Goal: Book appointment/travel/reservation

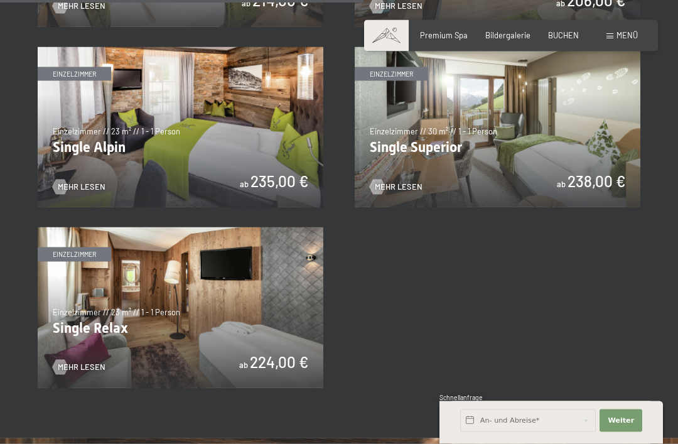
scroll to position [1528, 0]
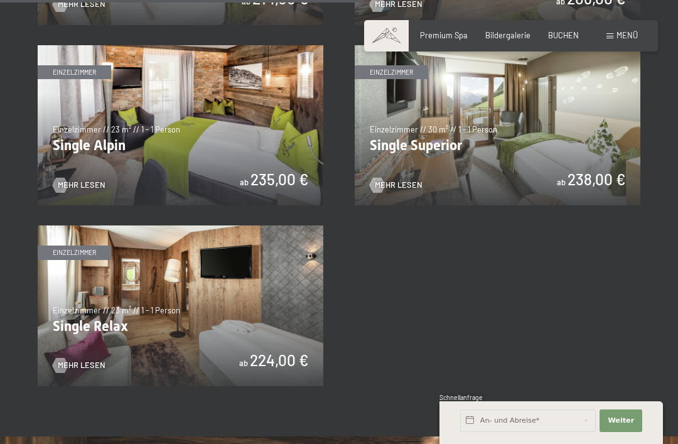
click at [161, 306] on img at bounding box center [181, 305] width 286 height 161
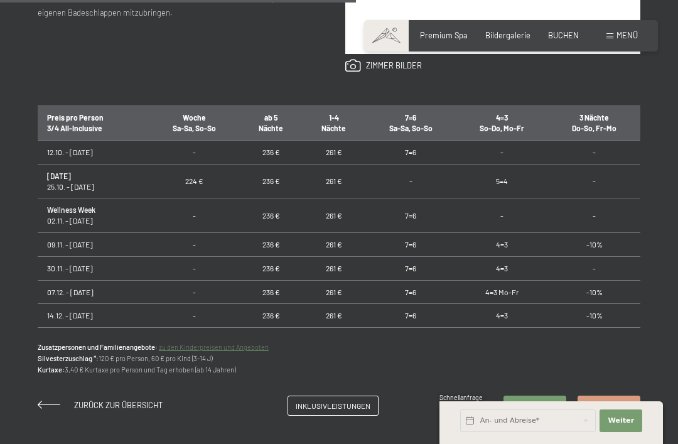
scroll to position [707, 0]
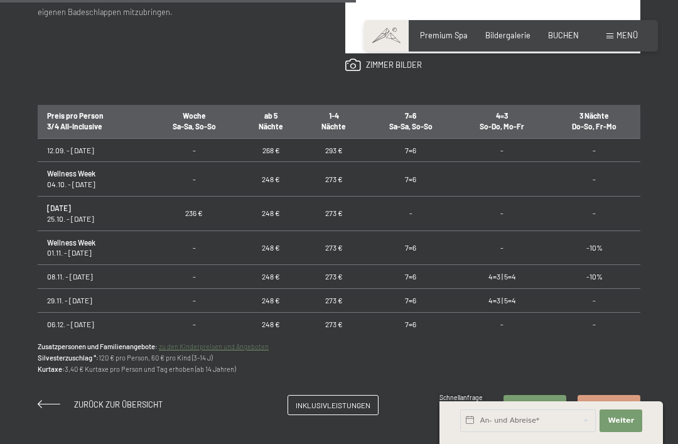
click at [26, 273] on div "Anfragen Buchen Einzelzimmer // 23 m² // 1 - 1 Person Single Relax ab 224,00 € …" at bounding box center [339, 65] width 678 height 699
click at [507, 266] on td "4=3 | 5=4" at bounding box center [502, 278] width 92 height 24
click at [506, 266] on td "4=3 | 5=4" at bounding box center [502, 278] width 92 height 24
click at [57, 266] on td "08.11. - 29.11.26" at bounding box center [93, 278] width 111 height 24
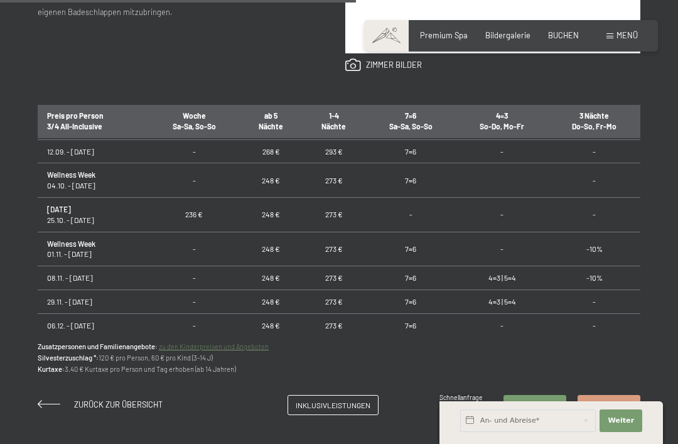
click at [330, 401] on span "Inklusivleistungen" at bounding box center [333, 405] width 75 height 11
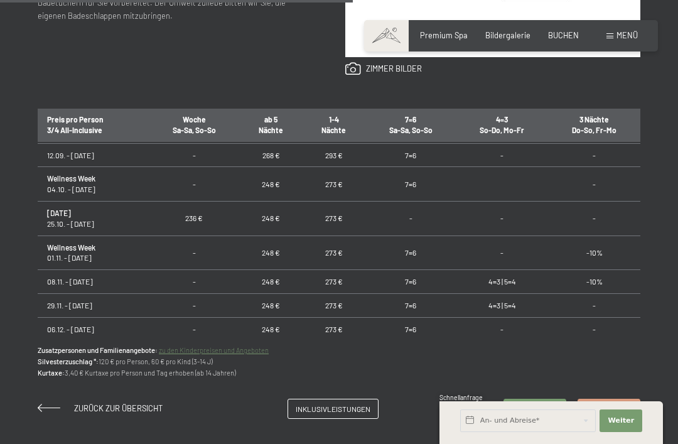
scroll to position [708, 0]
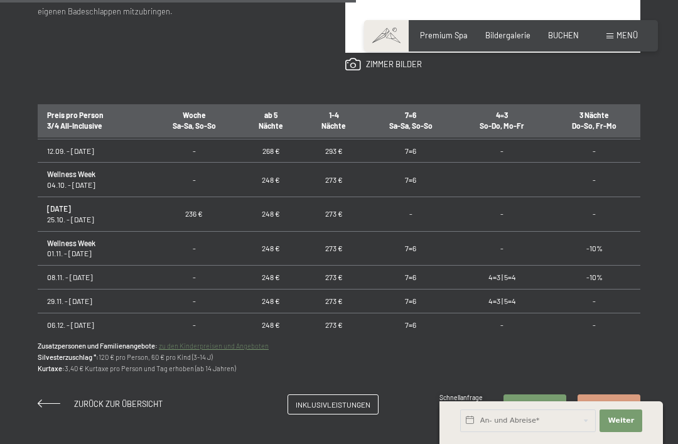
click at [539, 399] on span "Anfragen" at bounding box center [535, 404] width 36 height 11
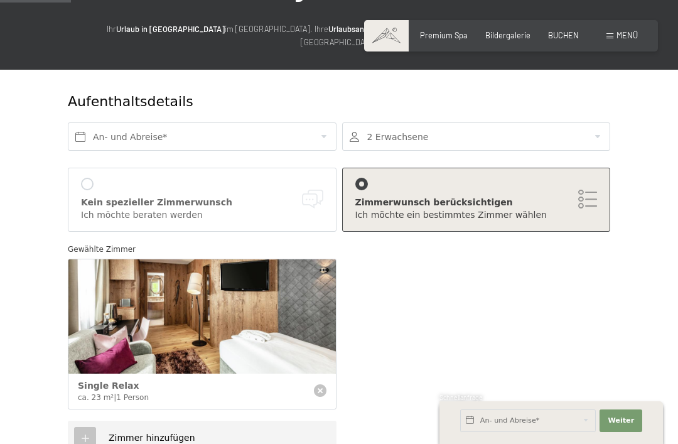
scroll to position [122, 0]
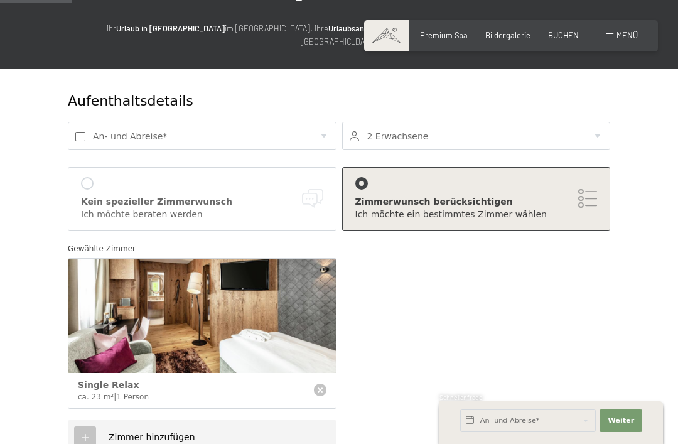
click at [603, 122] on div at bounding box center [476, 136] width 269 height 28
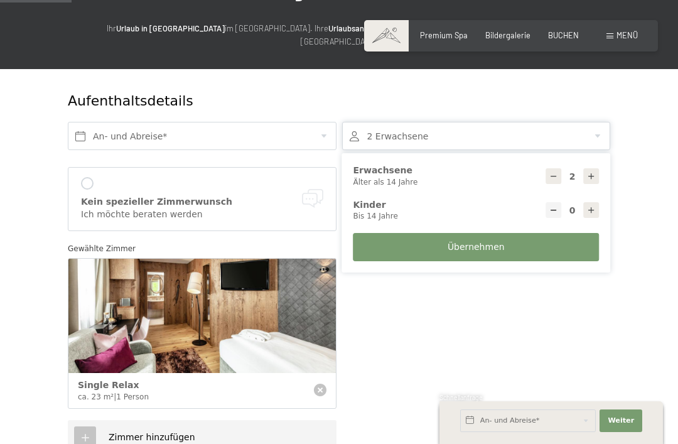
click at [592, 172] on icon at bounding box center [591, 176] width 9 height 9
click at [595, 172] on icon at bounding box center [591, 176] width 9 height 9
click at [599, 168] on div at bounding box center [591, 176] width 16 height 16
click at [590, 172] on icon at bounding box center [591, 176] width 9 height 9
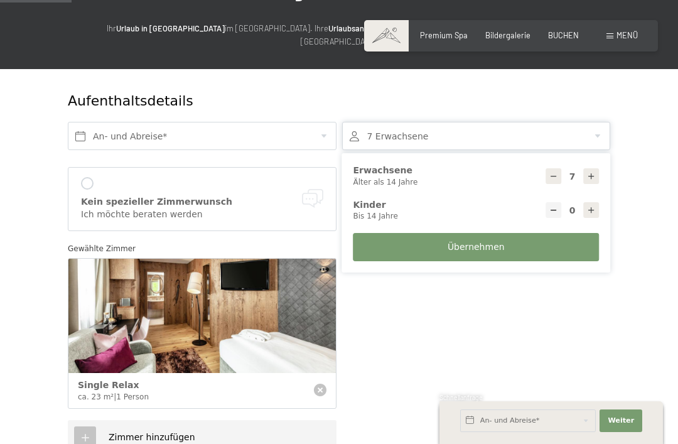
click at [592, 172] on icon at bounding box center [591, 176] width 9 height 9
type input "8"
click at [595, 206] on icon at bounding box center [591, 210] width 9 height 9
type input "1"
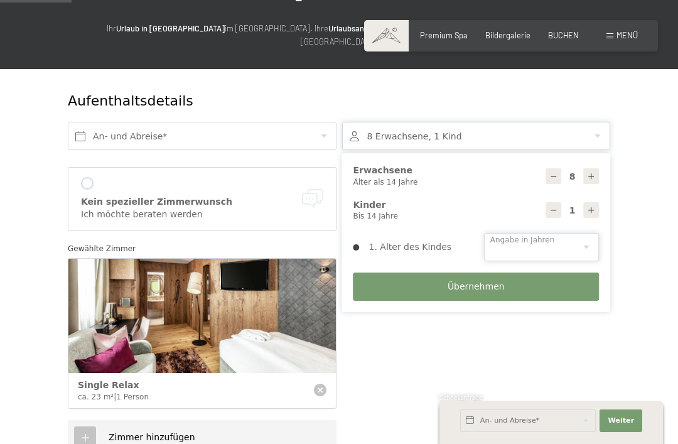
click at [594, 233] on select "0 1 2 3 4 5 6 7 8 9 10 11 12 13 14" at bounding box center [541, 247] width 115 height 28
select select "0"
click at [563, 273] on button "Übernehmen" at bounding box center [477, 287] width 246 height 28
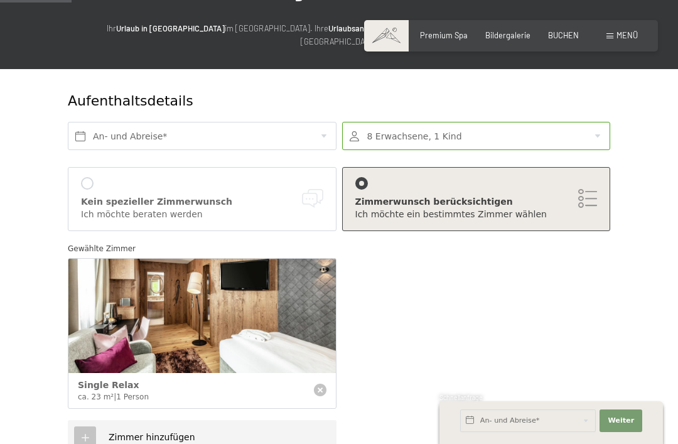
click at [587, 196] on div "Zimmerwunsch berücksichtigen" at bounding box center [476, 202] width 242 height 13
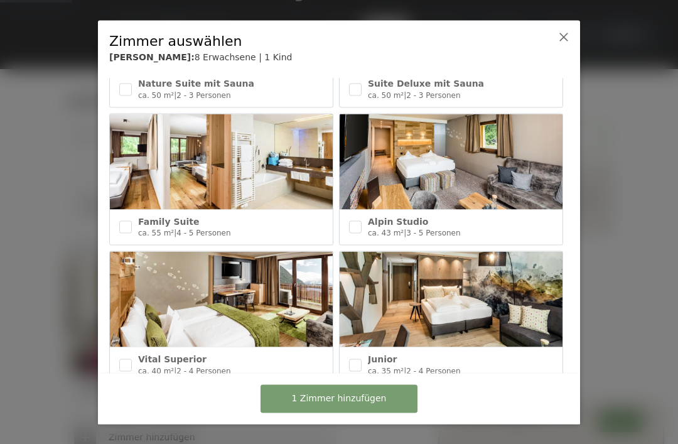
scroll to position [335, 0]
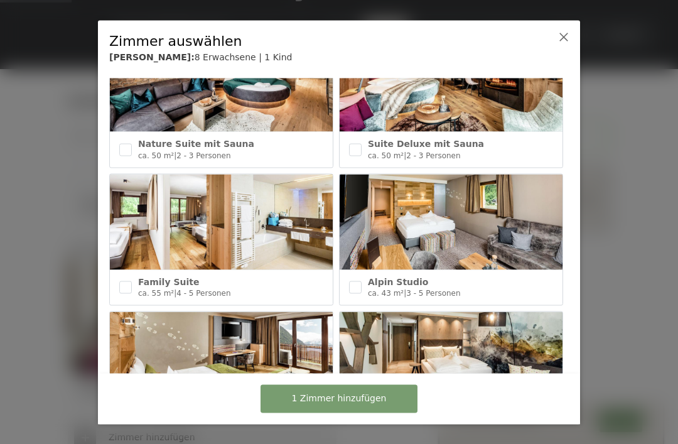
click at [94, 300] on div at bounding box center [339, 222] width 678 height 444
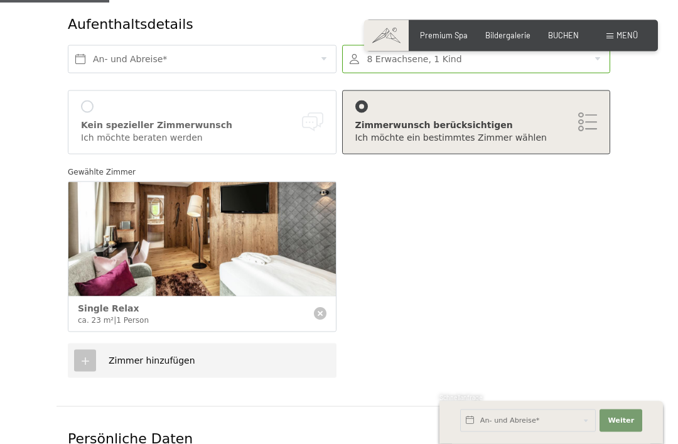
scroll to position [225, 0]
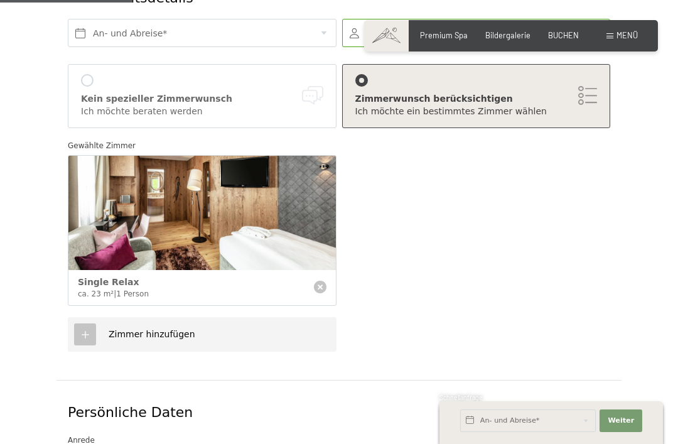
click at [323, 281] on icon at bounding box center [320, 287] width 13 height 13
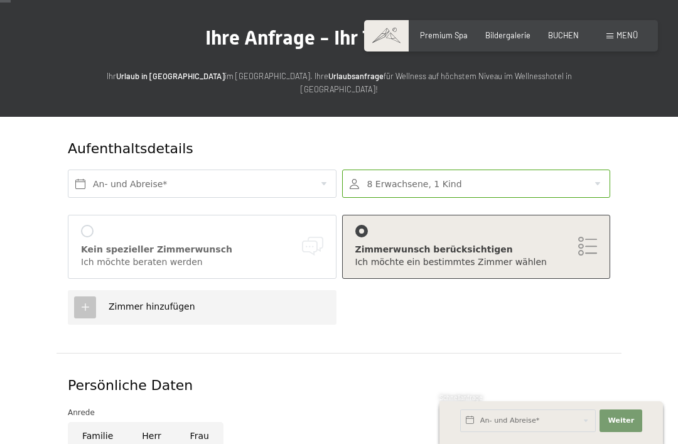
scroll to position [88, 0]
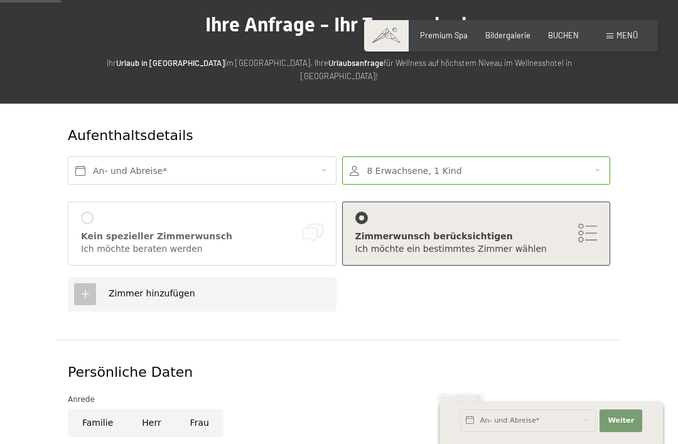
click at [97, 288] on div "Zimmer hinzufügen" at bounding box center [145, 294] width 99 height 13
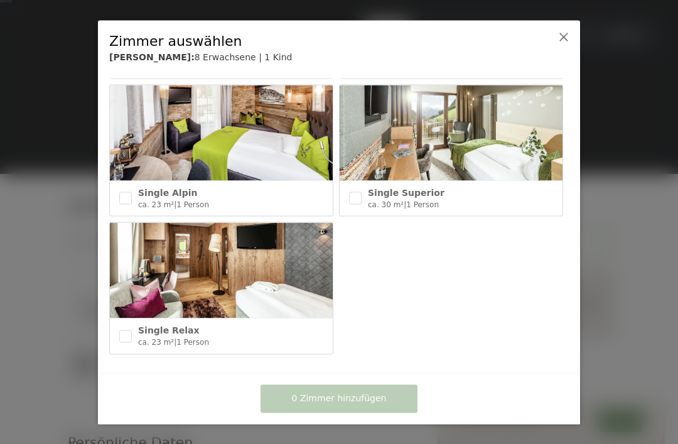
scroll to position [698, 0]
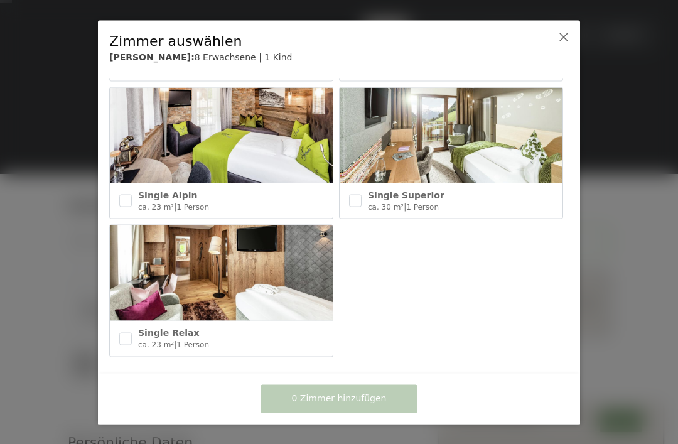
click at [567, 37] on icon at bounding box center [564, 36] width 10 height 10
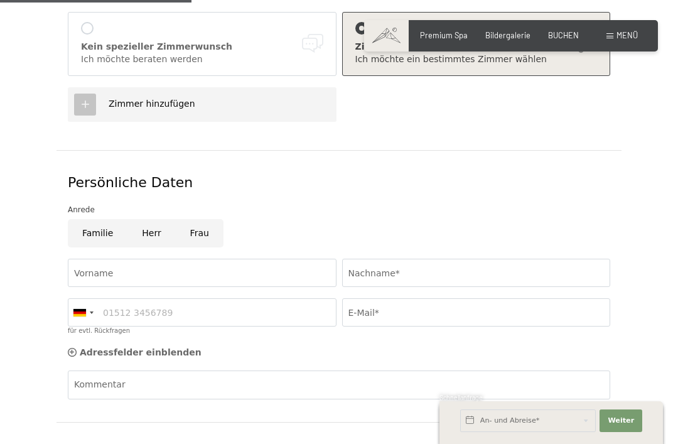
scroll to position [277, 0]
click at [97, 220] on input "Familie" at bounding box center [98, 234] width 60 height 28
radio input "true"
click at [537, 263] on input "Nachname*" at bounding box center [476, 273] width 269 height 28
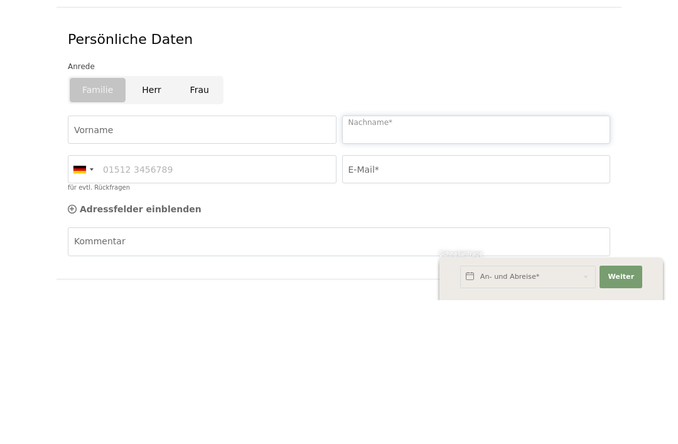
type input "Riekert"
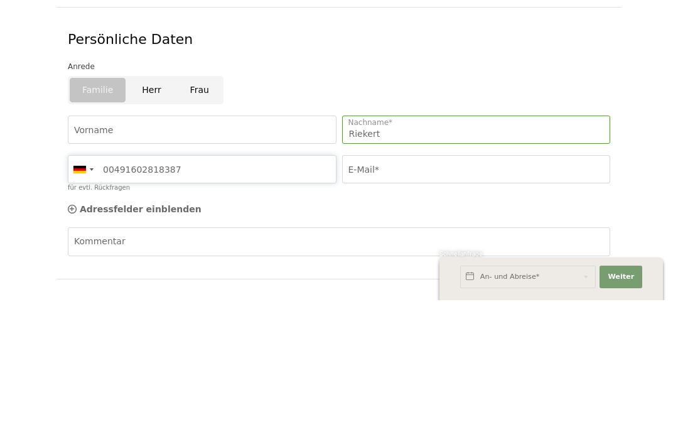
type input "00491602818387"
click at [521, 299] on input "E-Mail*" at bounding box center [476, 313] width 269 height 28
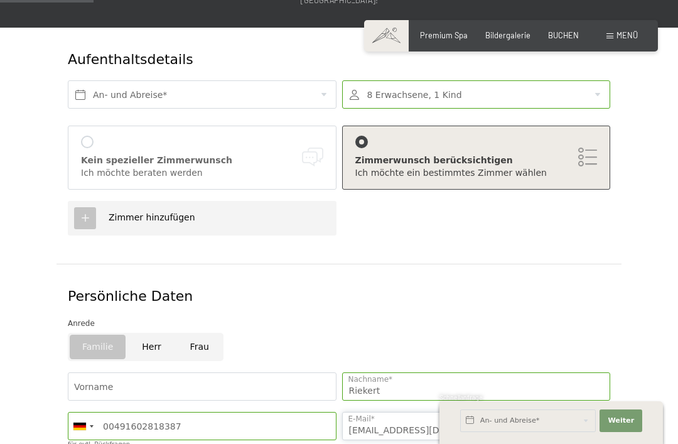
scroll to position [133, 0]
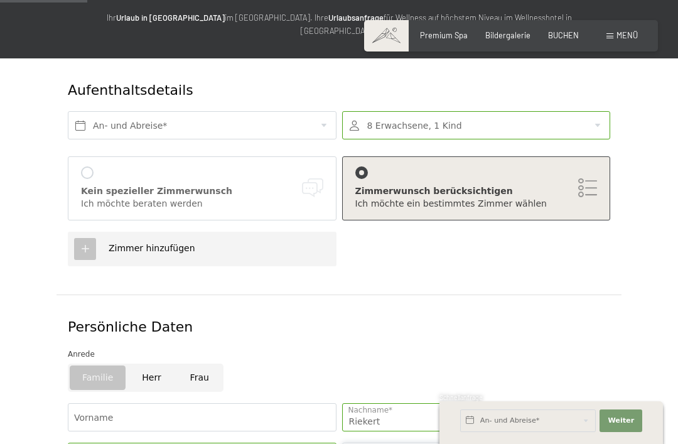
type input "T.ricky@gmx.de"
click at [196, 113] on input "text" at bounding box center [202, 125] width 269 height 28
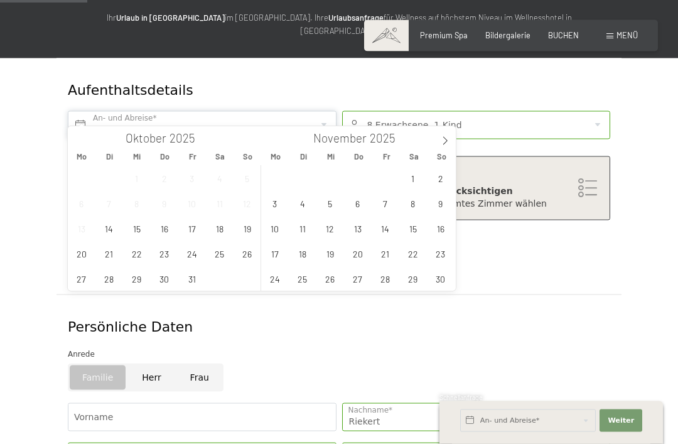
scroll to position [134, 0]
click at [447, 145] on icon at bounding box center [445, 140] width 9 height 9
click at [449, 140] on icon at bounding box center [445, 140] width 9 height 9
type input "2026"
click at [452, 140] on span at bounding box center [445, 136] width 21 height 21
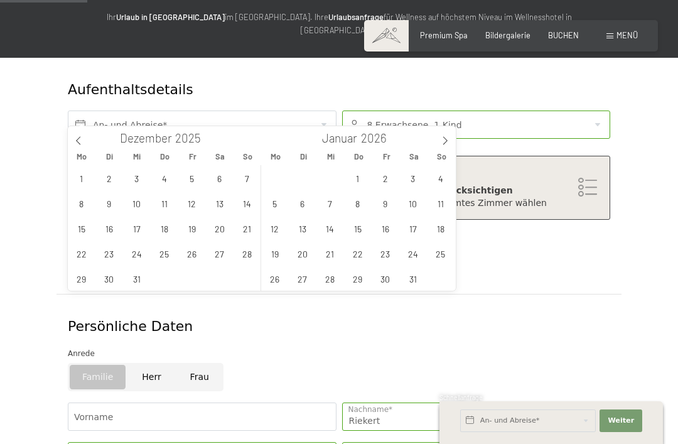
type input "2026"
click at [449, 143] on icon at bounding box center [445, 140] width 9 height 9
click at [452, 142] on span at bounding box center [445, 136] width 21 height 21
click at [449, 142] on icon at bounding box center [445, 140] width 9 height 9
click at [446, 143] on icon at bounding box center [445, 140] width 9 height 9
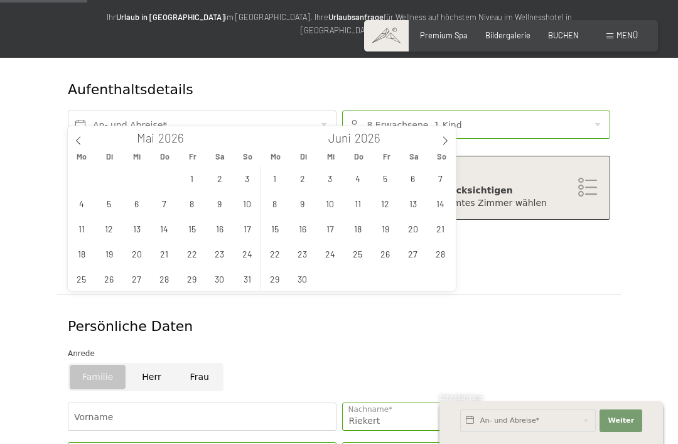
click at [446, 144] on icon at bounding box center [445, 140] width 9 height 9
click at [447, 143] on icon at bounding box center [445, 140] width 9 height 9
click at [450, 141] on span at bounding box center [445, 136] width 21 height 21
click at [448, 143] on icon at bounding box center [445, 140] width 9 height 9
click at [449, 141] on icon at bounding box center [445, 140] width 9 height 9
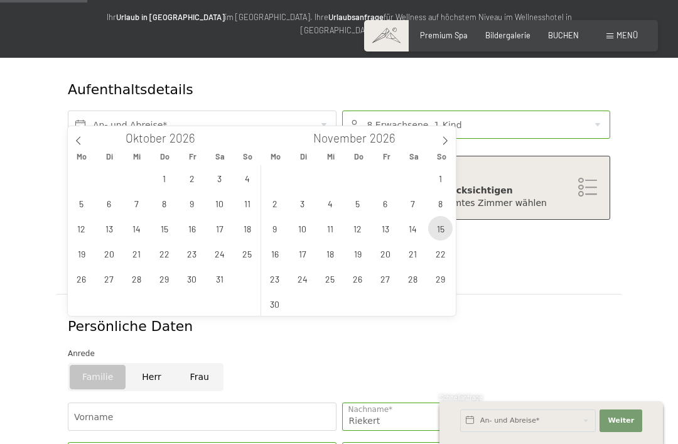
click at [441, 232] on span "15" at bounding box center [440, 228] width 24 height 24
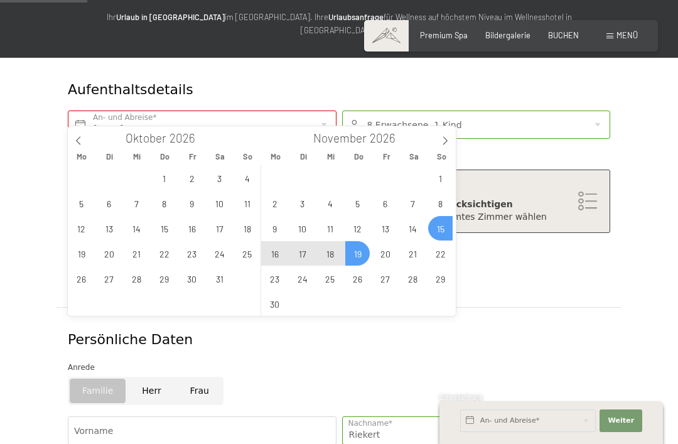
click at [355, 255] on span "19" at bounding box center [357, 253] width 24 height 24
type input "So. 15.11.2026 - Do. 19.11.2026"
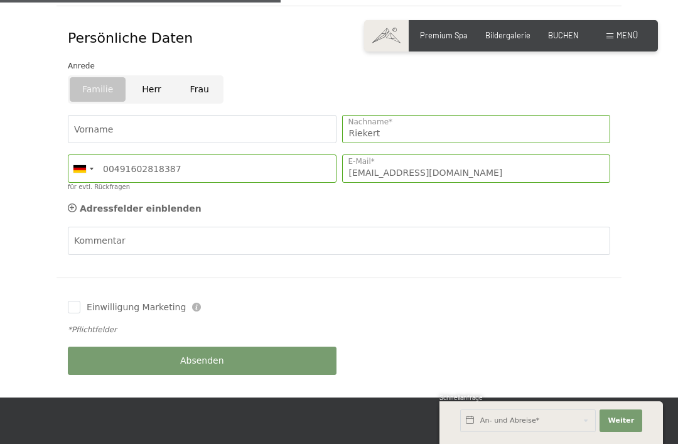
scroll to position [436, 0]
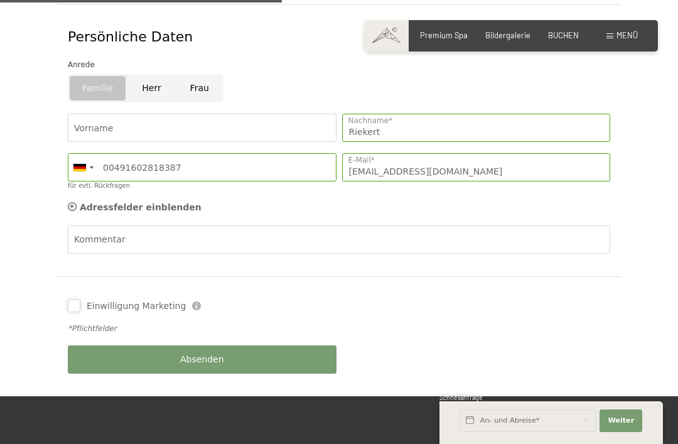
click at [70, 300] on input "Einwilligung Marketing" at bounding box center [74, 306] width 13 height 13
checkbox input "true"
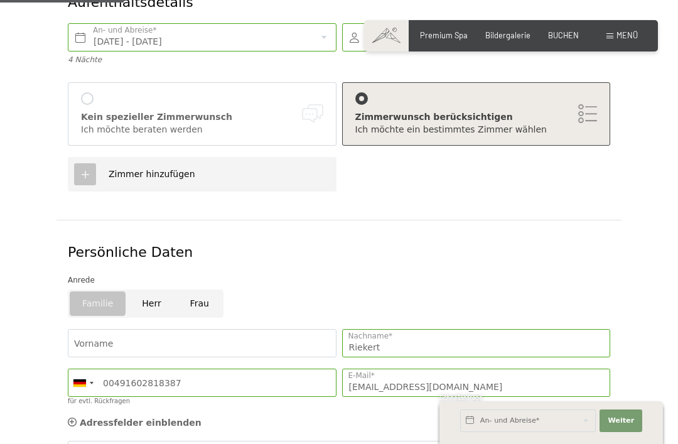
scroll to position [199, 0]
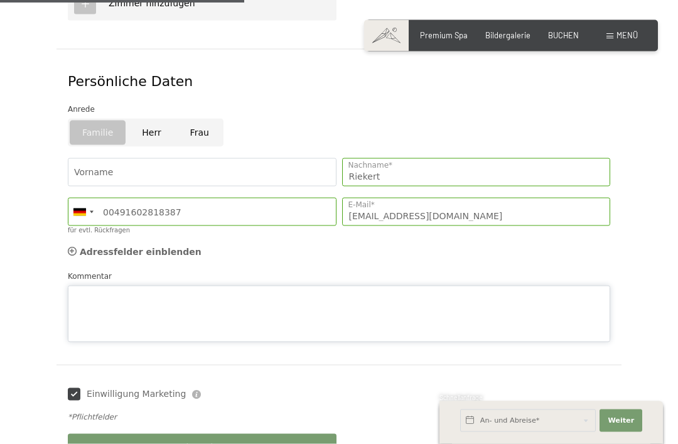
click at [101, 270] on div "Kommentar" at bounding box center [339, 306] width 543 height 72
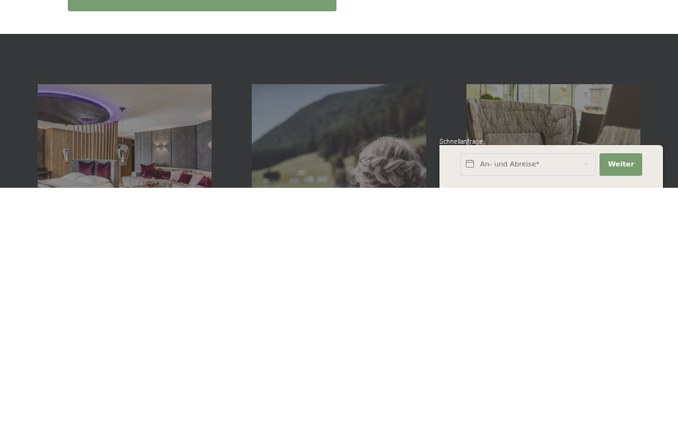
scroll to position [593, 0]
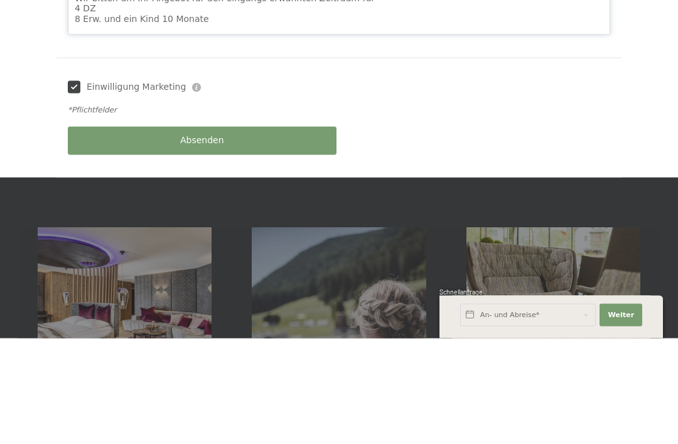
type textarea "Servus liebes Schwarzenstein-Team, Wir bitten um Ihr Angebot für den eingangs e…"
click at [119, 227] on div "Absenden" at bounding box center [202, 247] width 274 height 40
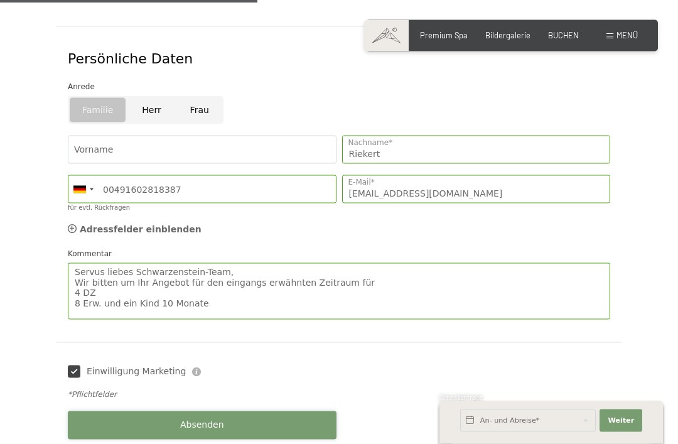
scroll to position [415, 0]
click at [79, 223] on div "Adressfelder einblenden Adressfelder ausblenden" at bounding box center [135, 229] width 134 height 13
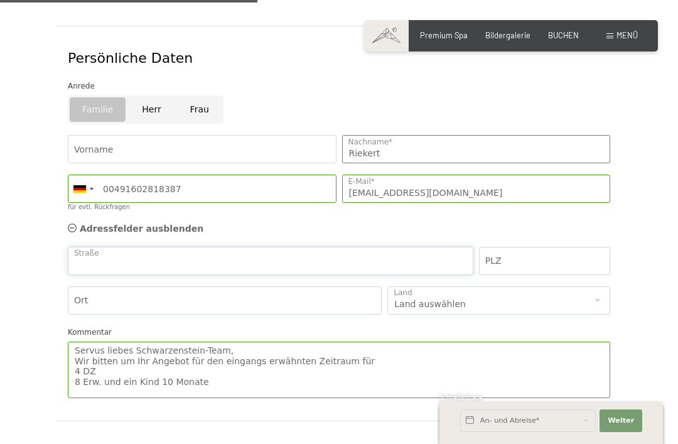
click at [112, 247] on input "Straße" at bounding box center [271, 261] width 406 height 28
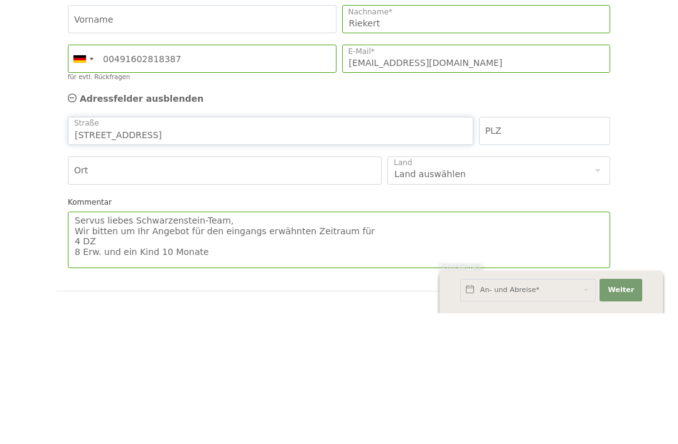
type input "Rheingoldstr 14"
click at [551, 247] on input "PLZ" at bounding box center [544, 261] width 131 height 28
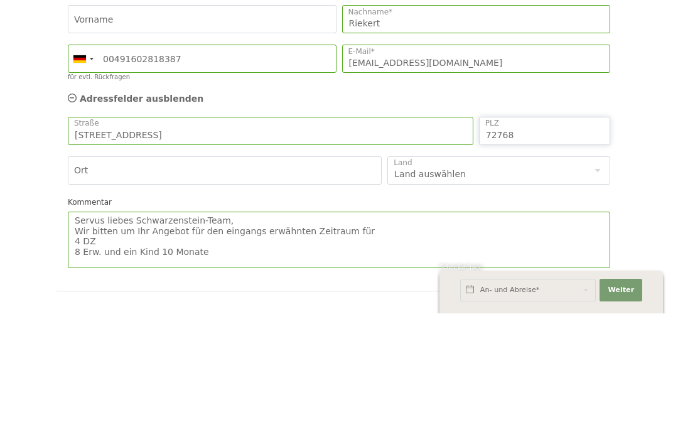
type input "72768"
click at [87, 287] on input "Ort" at bounding box center [225, 301] width 314 height 28
type input "Reutlingen"
click at [609, 287] on select "Land auswählen Deutschland Italien Österreich Schweiz Vereinigtes Königreich --…" at bounding box center [498, 301] width 223 height 28
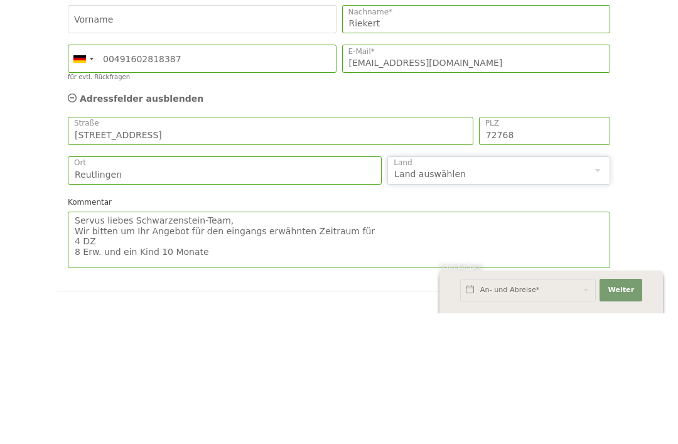
scroll to position [546, 0]
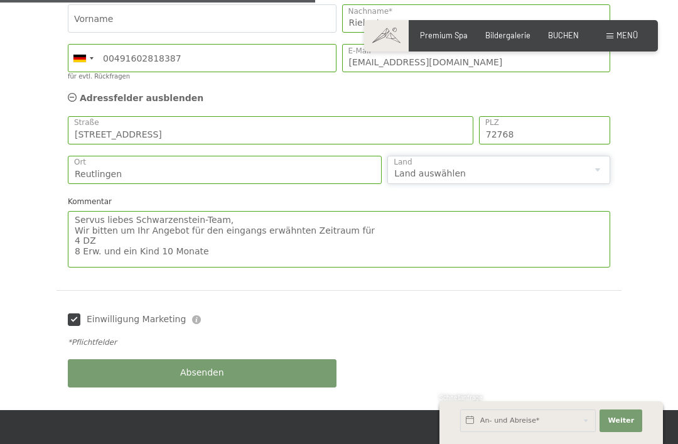
select select "DE"
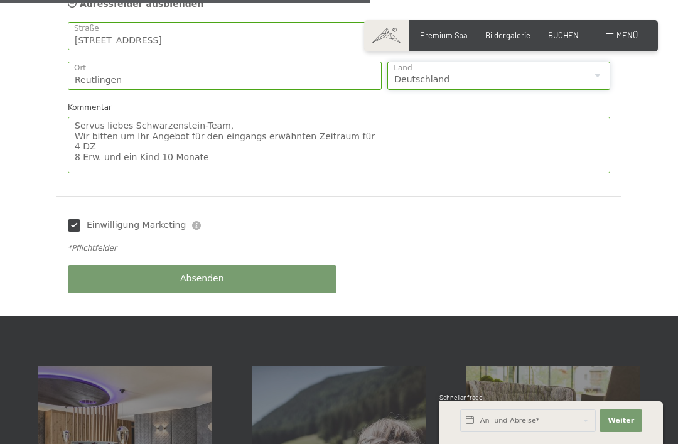
scroll to position [639, 0]
click at [109, 266] on button "Absenden" at bounding box center [202, 280] width 269 height 28
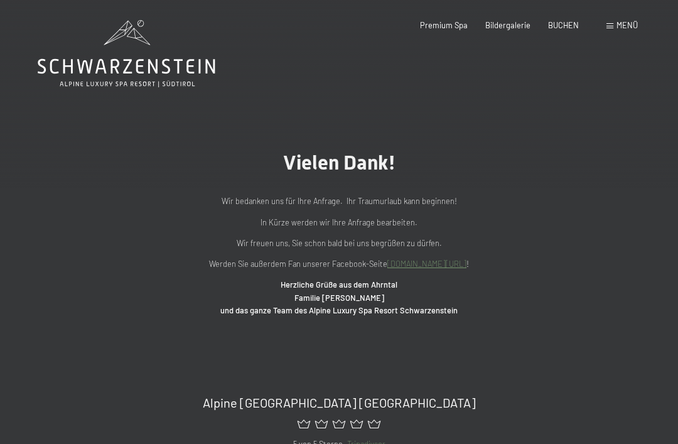
click at [514, 25] on span "Bildergalerie" at bounding box center [507, 25] width 45 height 10
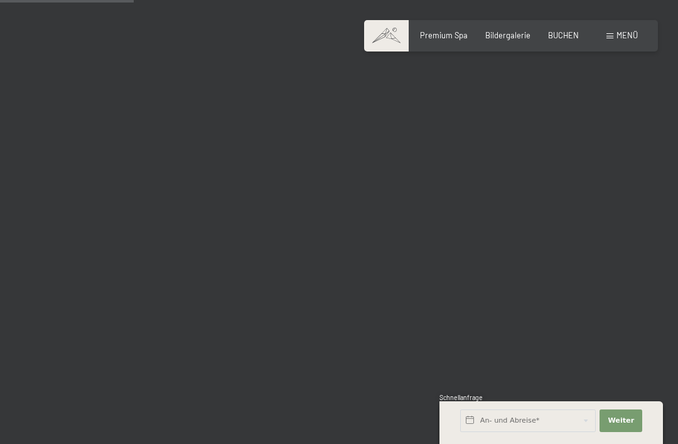
scroll to position [1832, 0]
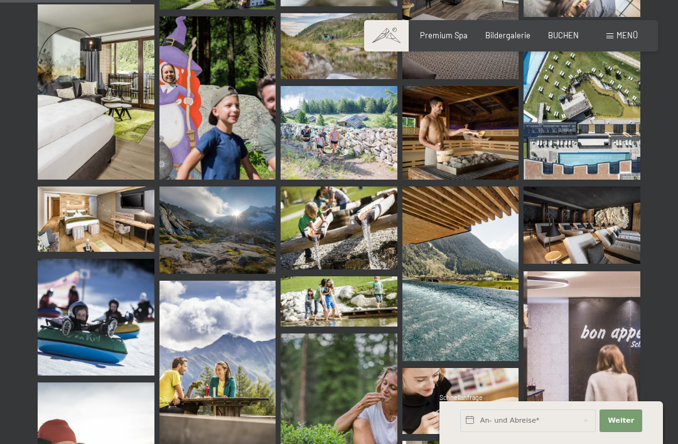
click at [512, 38] on span "Bildergalerie" at bounding box center [507, 35] width 45 height 10
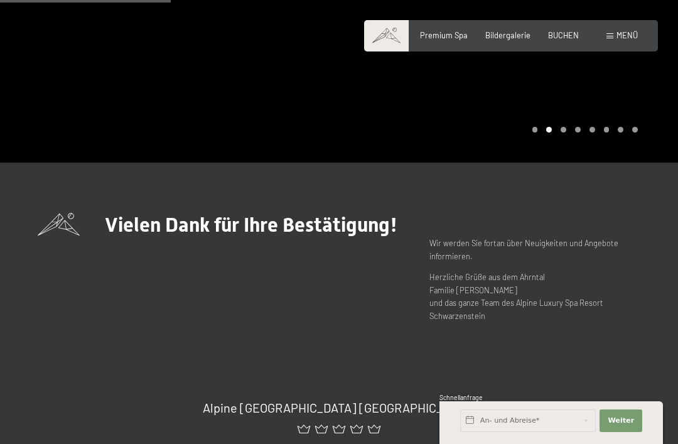
scroll to position [244, 0]
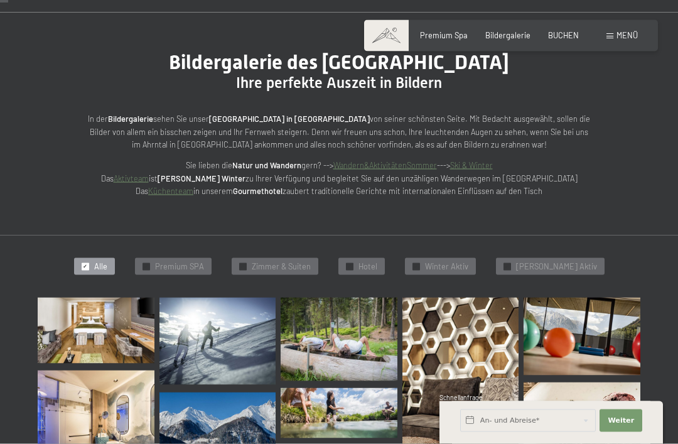
scroll to position [167, 0]
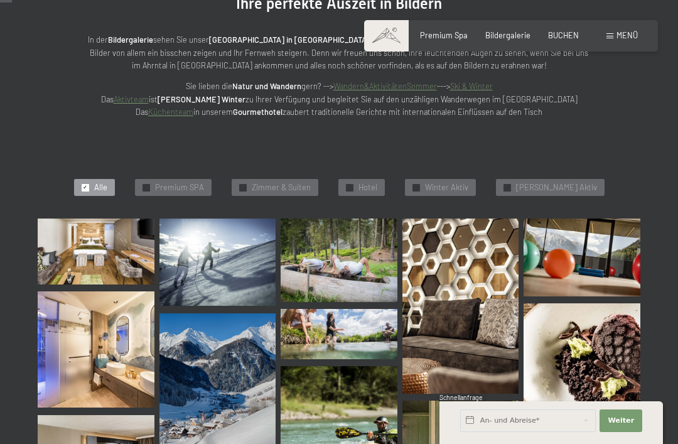
click at [199, 189] on span "Premium SPA" at bounding box center [179, 187] width 49 height 11
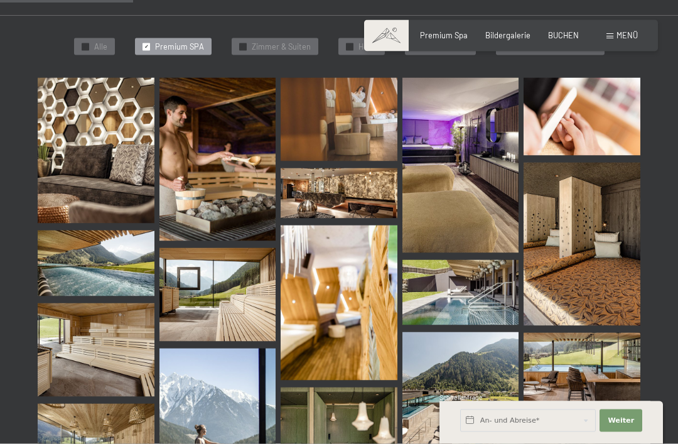
scroll to position [325, 0]
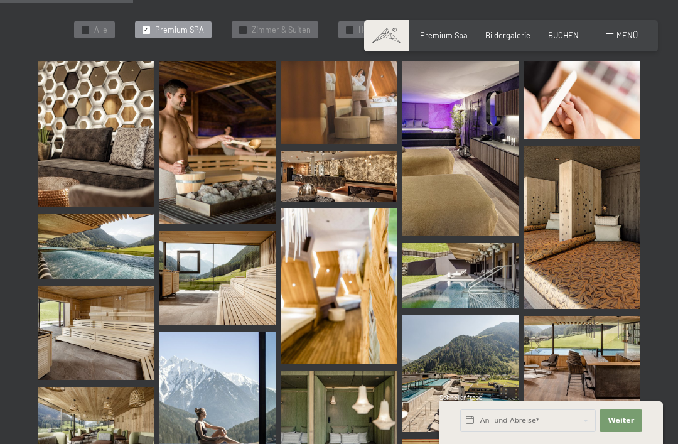
click at [89, 265] on img at bounding box center [96, 246] width 117 height 65
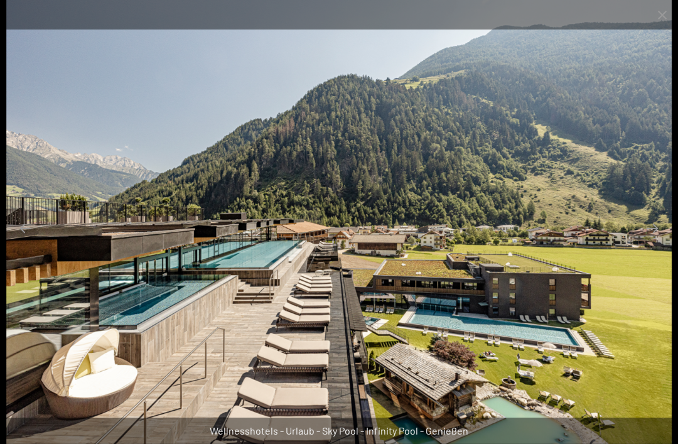
click at [657, 12] on button "Close gallery" at bounding box center [662, 15] width 31 height 30
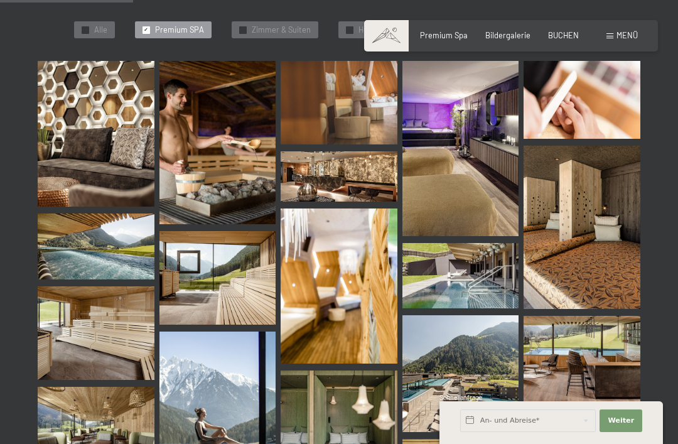
click at [280, 21] on div "✓ Zimmer & Suiten" at bounding box center [275, 30] width 87 height 18
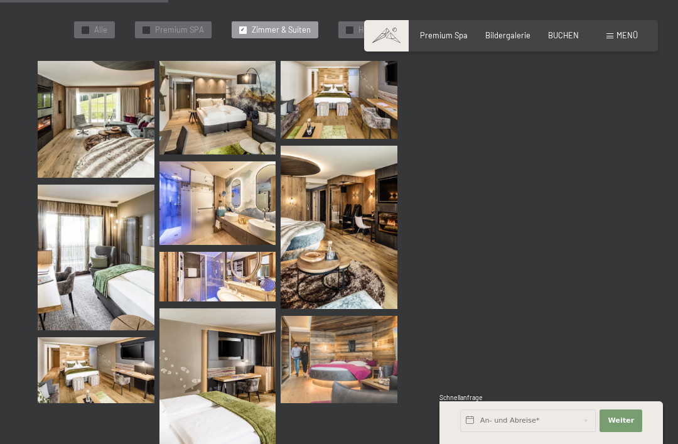
scroll to position [232, 0]
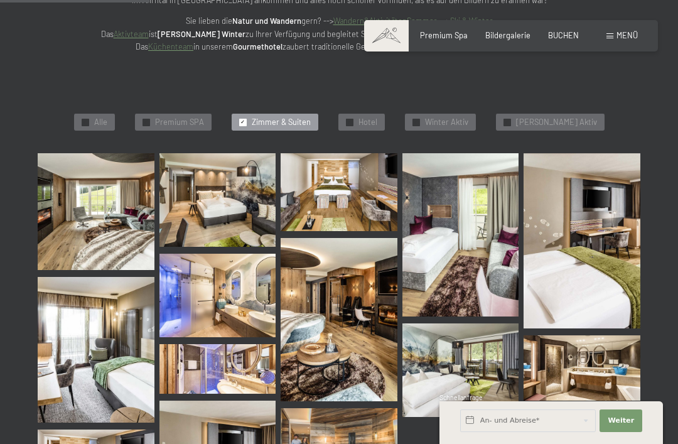
click at [91, 217] on img at bounding box center [96, 211] width 117 height 117
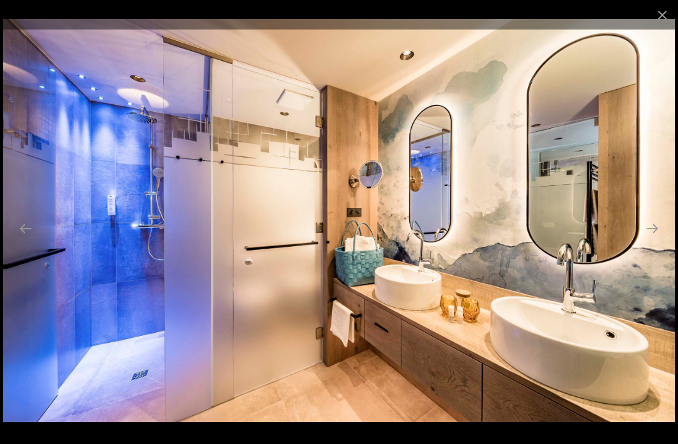
click at [661, 10] on button "Close gallery" at bounding box center [662, 15] width 31 height 30
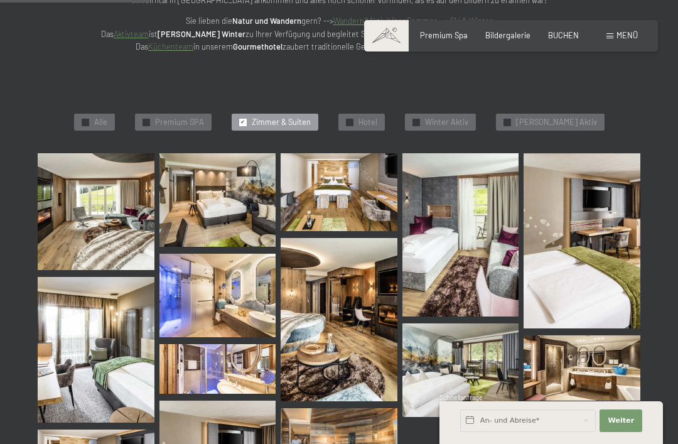
click at [374, 122] on span "Hotel" at bounding box center [368, 122] width 19 height 11
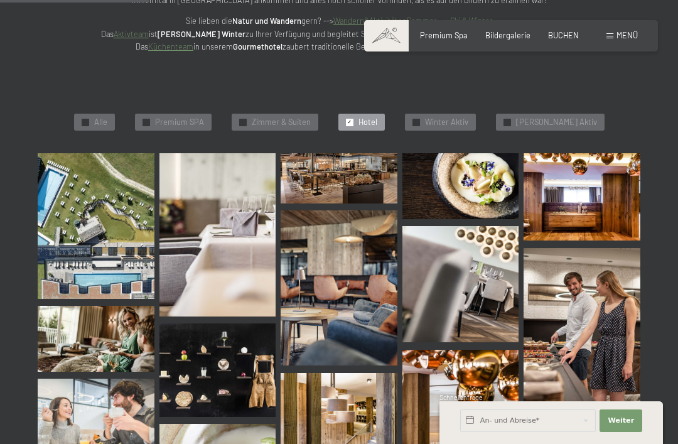
click at [78, 231] on img at bounding box center [96, 226] width 117 height 146
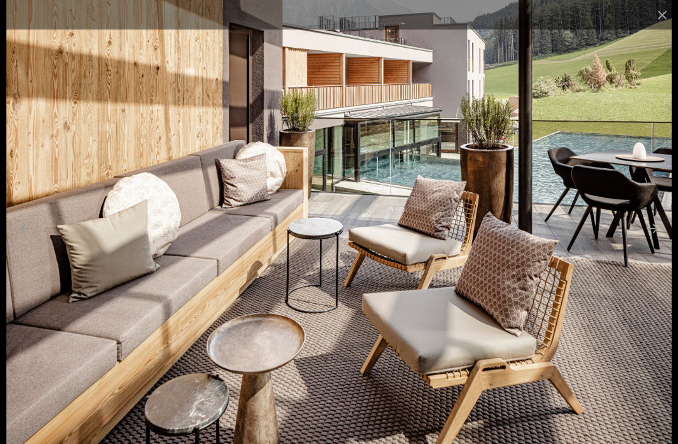
click at [666, 19] on button "Close gallery" at bounding box center [662, 15] width 31 height 30
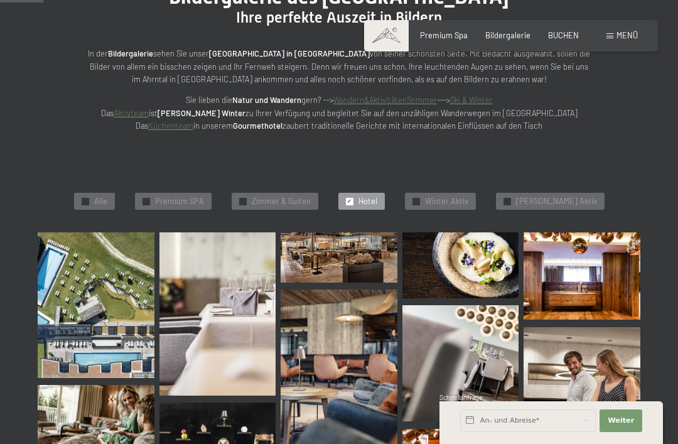
scroll to position [0, 0]
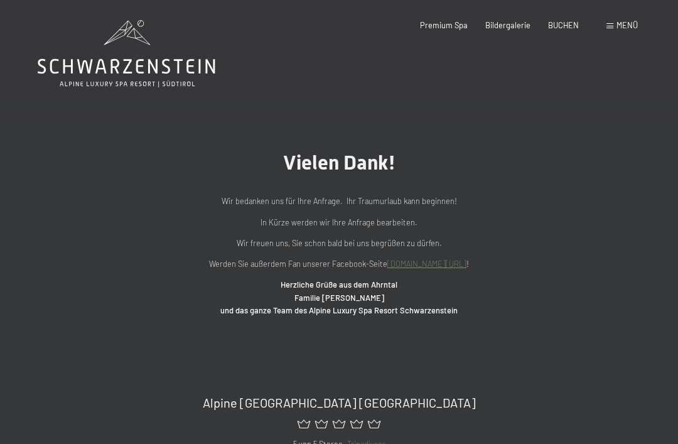
click at [620, 22] on span "Menü" at bounding box center [627, 25] width 21 height 10
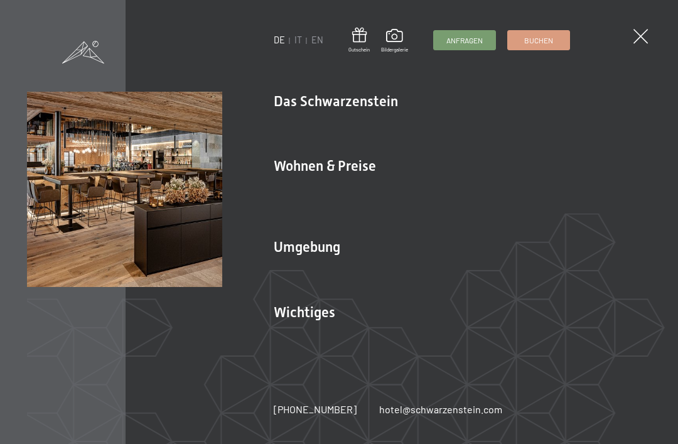
click at [308, 106] on img at bounding box center [155, 155] width 310 height 310
click at [311, 122] on link "New & Highlights" at bounding box center [312, 123] width 76 height 12
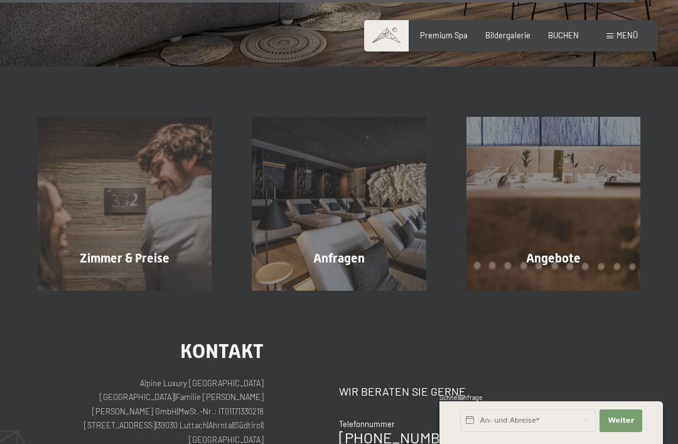
scroll to position [3555, 0]
